Goal: Task Accomplishment & Management: Complete application form

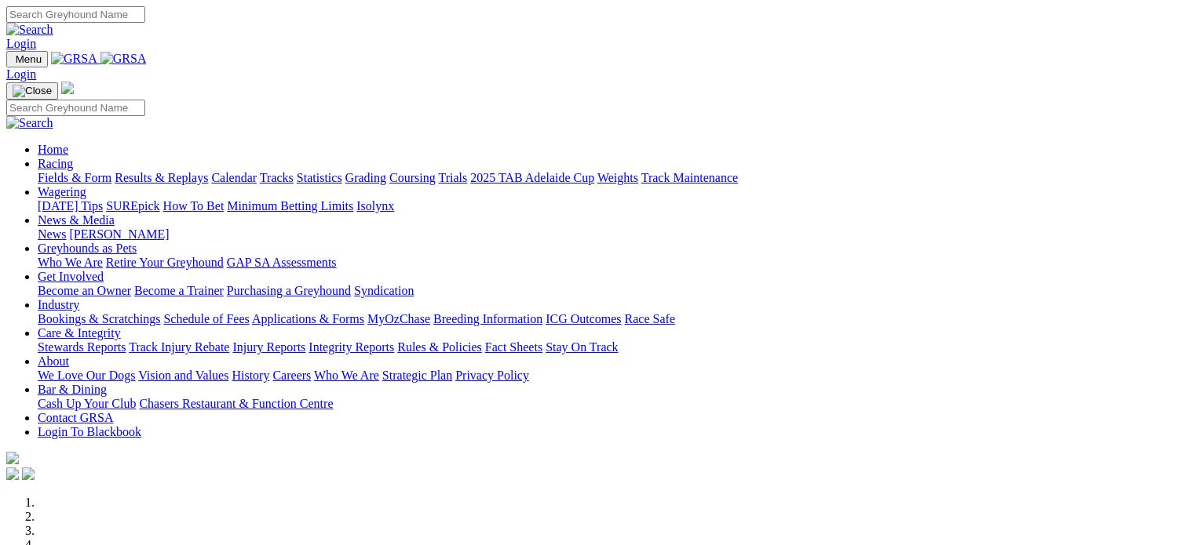
click at [36, 37] on link "Login" at bounding box center [21, 43] width 30 height 13
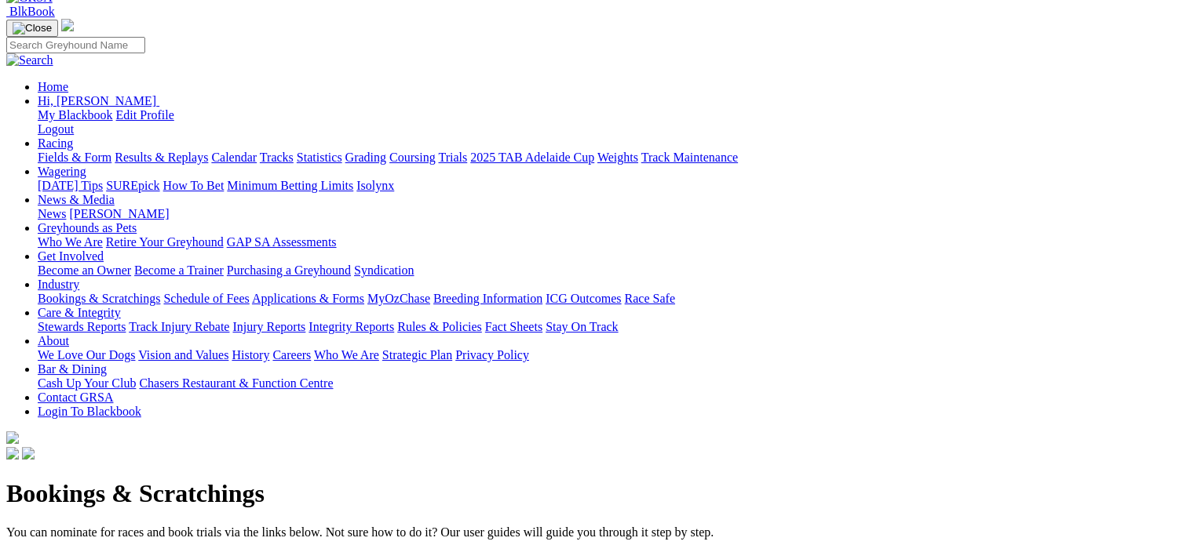
scroll to position [235, 0]
